Goal: Navigation & Orientation: Find specific page/section

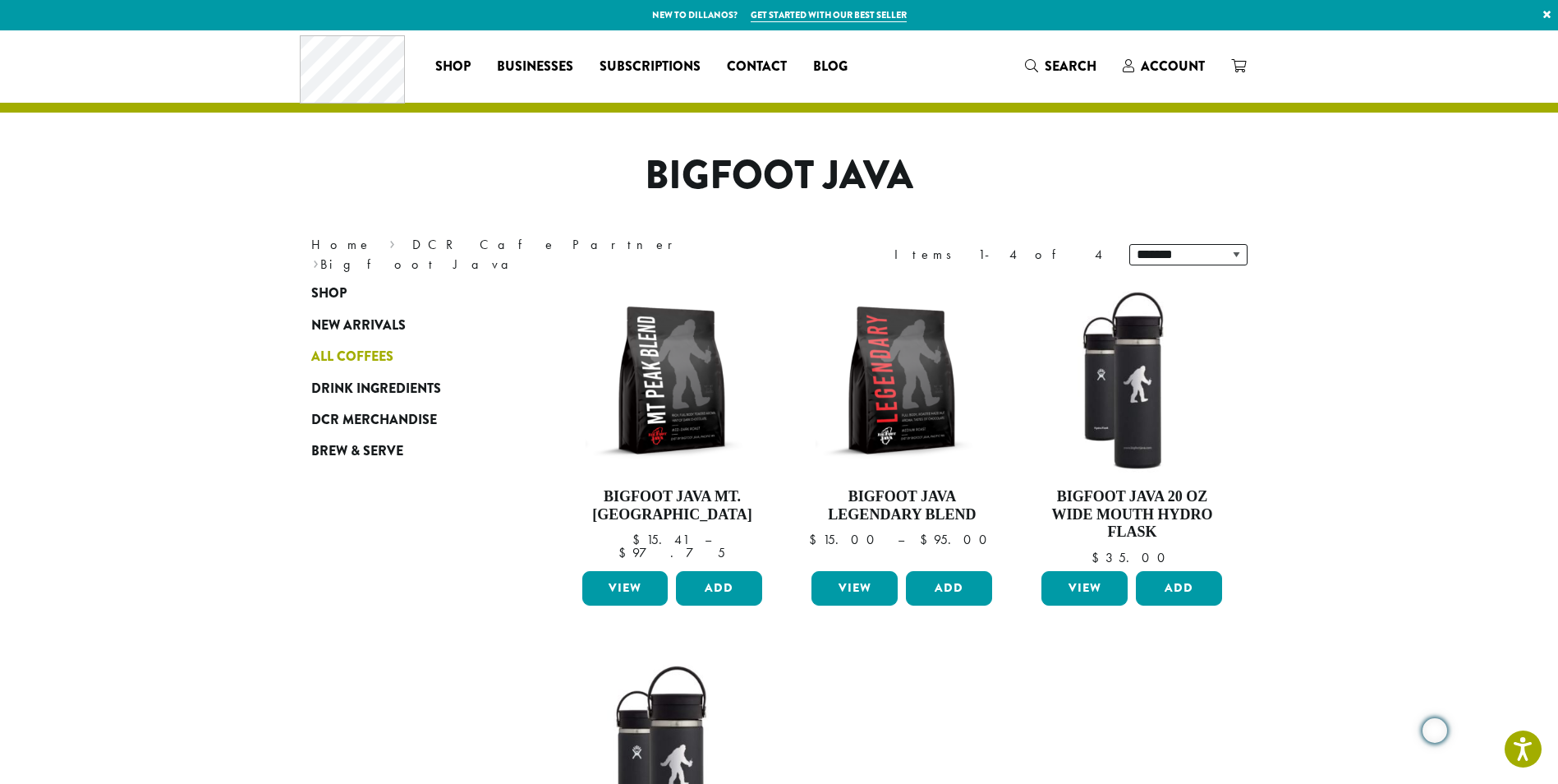
click at [369, 359] on span "All Coffees" at bounding box center [352, 357] width 82 height 20
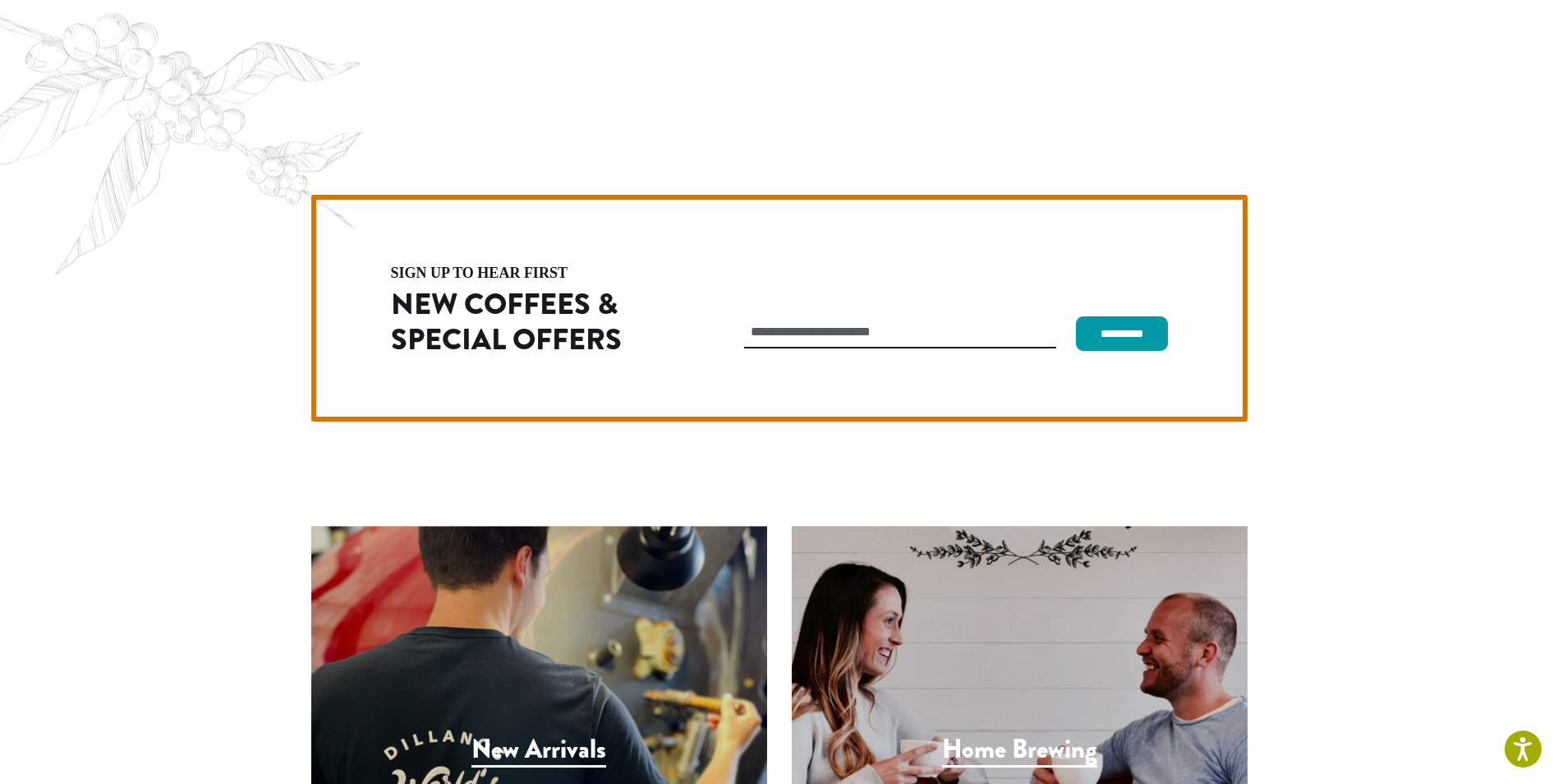
scroll to position [3902, 0]
